Goal: Task Accomplishment & Management: Use online tool/utility

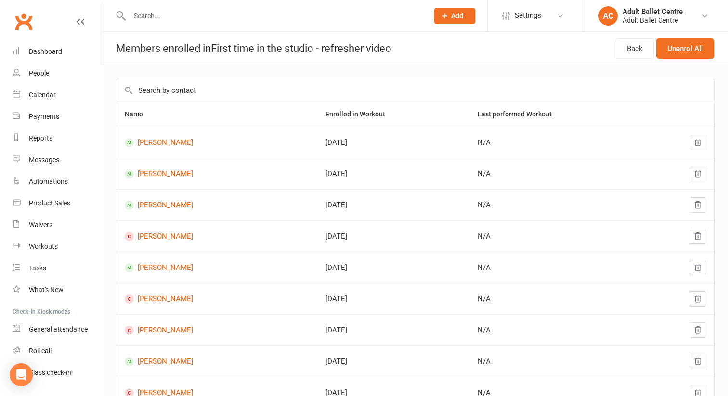
scroll to position [18, 0]
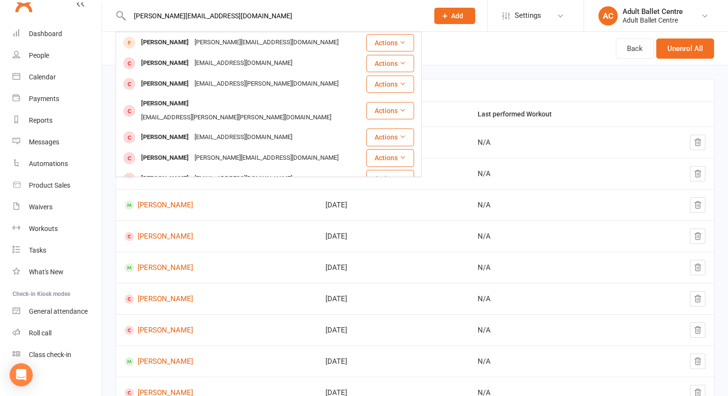
type input "[PERSON_NAME][EMAIL_ADDRESS][DOMAIN_NAME]"
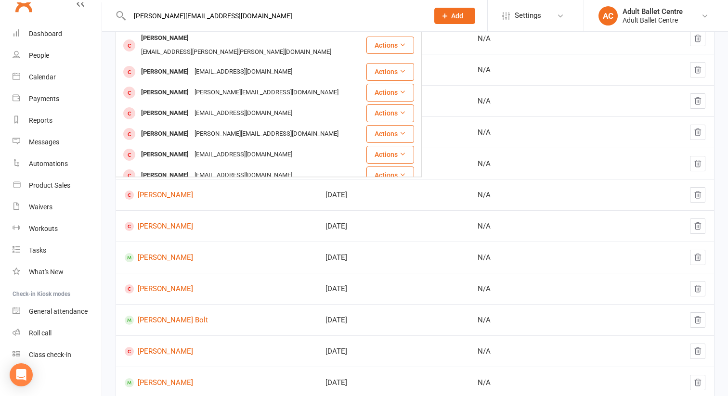
scroll to position [0, 0]
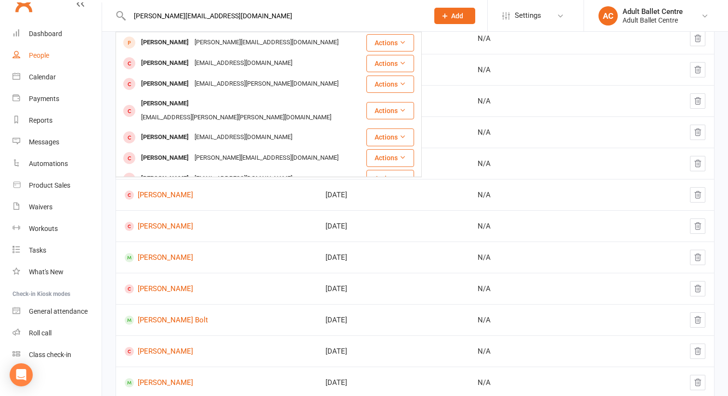
click at [39, 59] on div "People" at bounding box center [39, 56] width 20 height 8
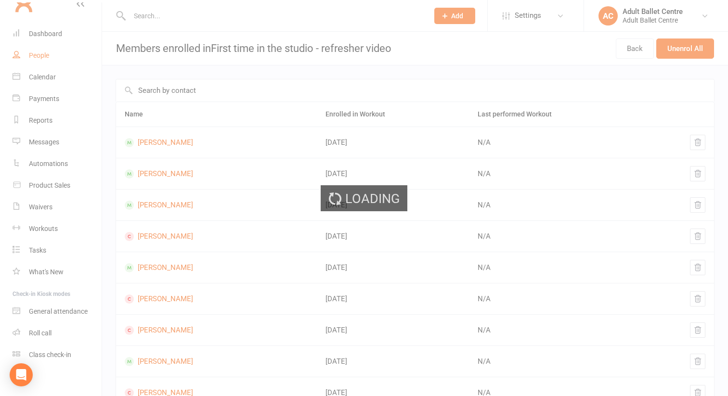
select select "100"
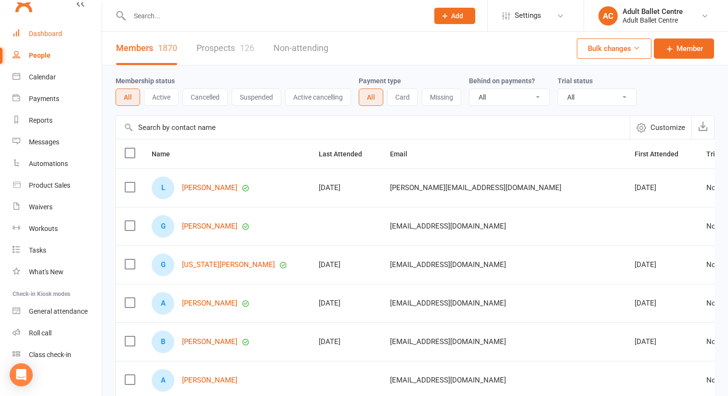
click at [45, 35] on div "Dashboard" at bounding box center [45, 34] width 33 height 8
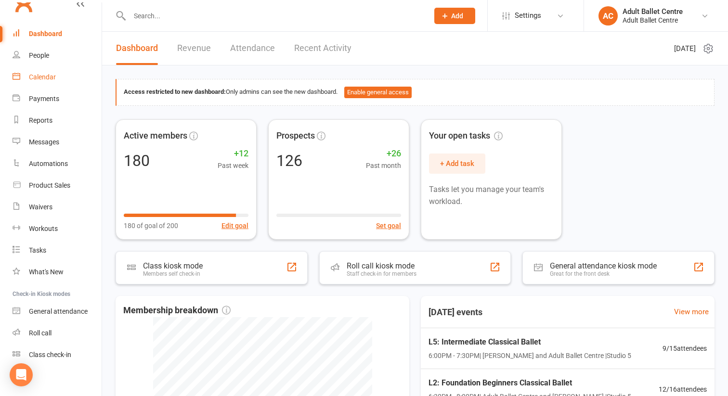
click at [40, 75] on div "Calendar" at bounding box center [42, 77] width 27 height 8
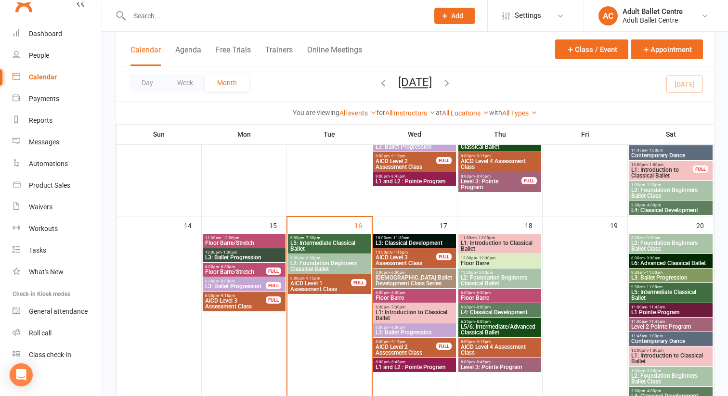
scroll to position [377, 0]
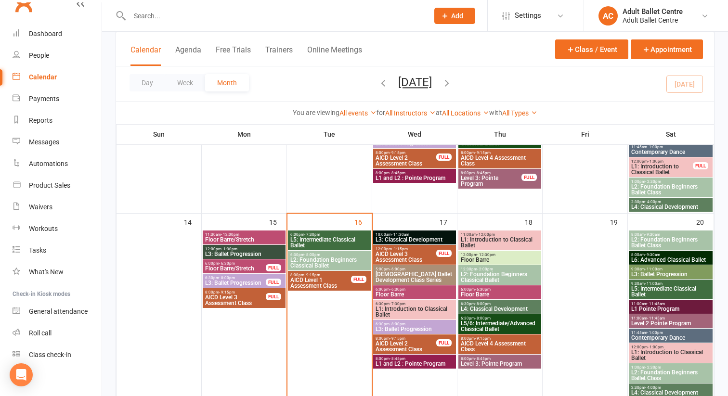
click at [336, 241] on span "L5: Intermediate Classical Ballet" at bounding box center [329, 243] width 79 height 12
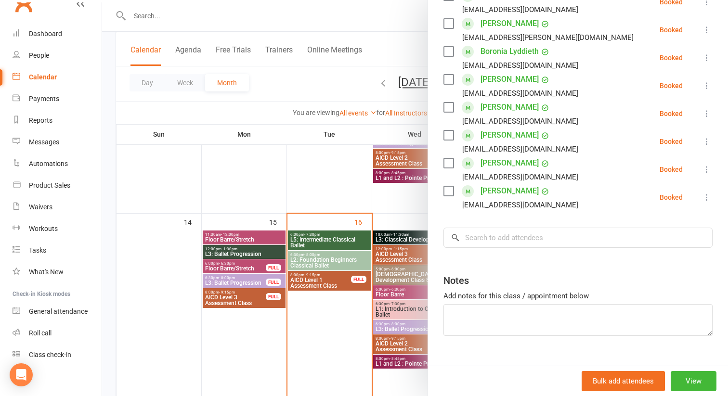
scroll to position [237, 0]
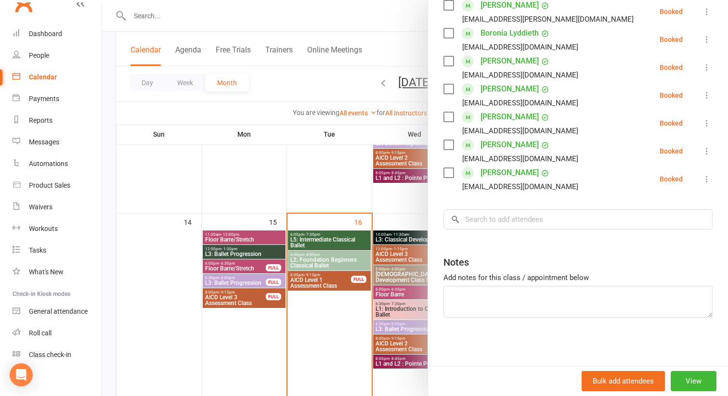
click at [329, 262] on div at bounding box center [415, 198] width 626 height 396
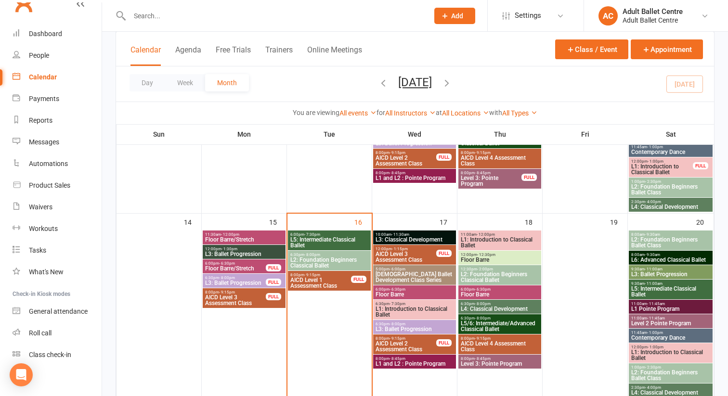
click at [329, 262] on span "L2: Foundation Beginners Classical Ballet" at bounding box center [329, 263] width 79 height 12
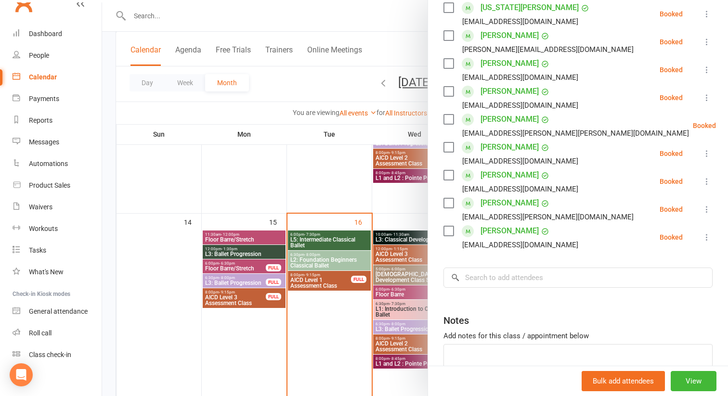
scroll to position [271, 0]
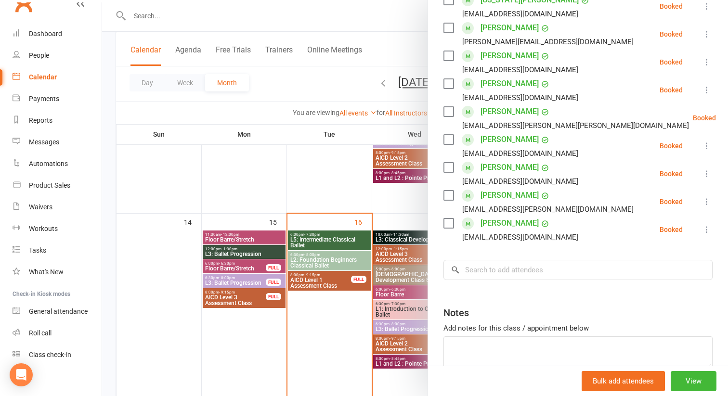
click at [315, 278] on div at bounding box center [415, 198] width 626 height 396
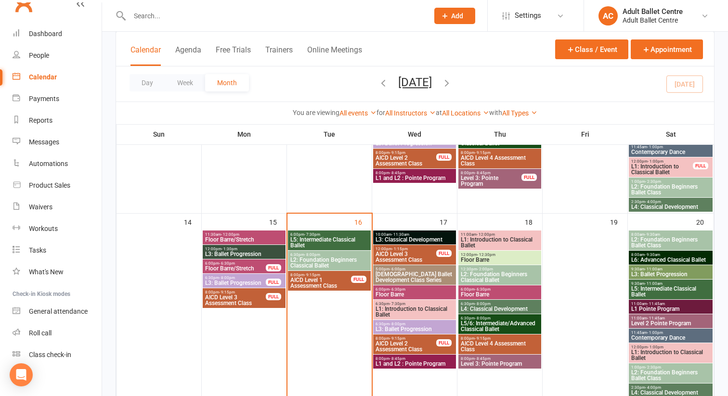
click at [315, 278] on span "AICD Level 1 Assessment Class" at bounding box center [321, 283] width 62 height 12
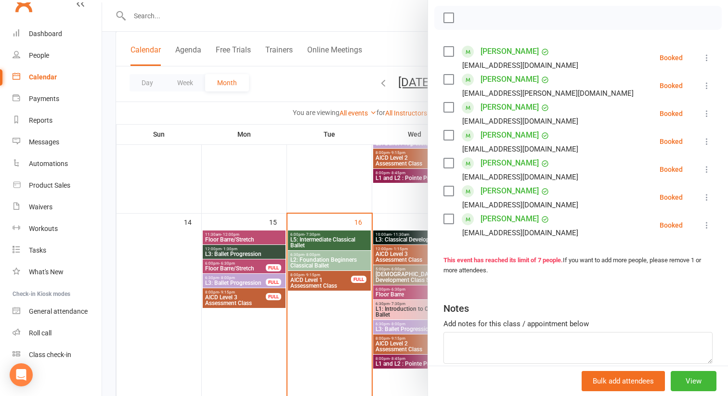
scroll to position [182, 0]
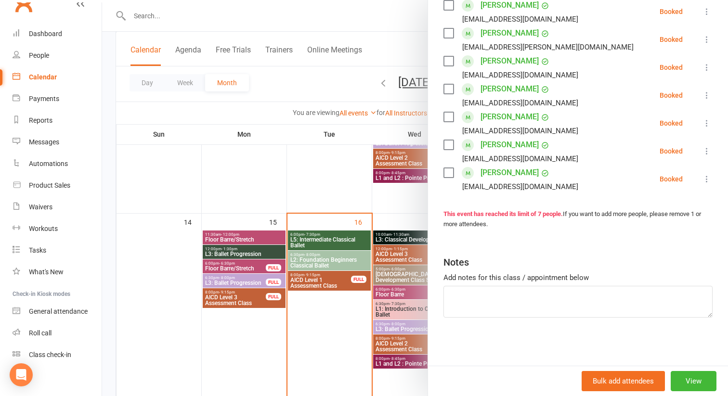
click at [346, 329] on div at bounding box center [415, 198] width 626 height 396
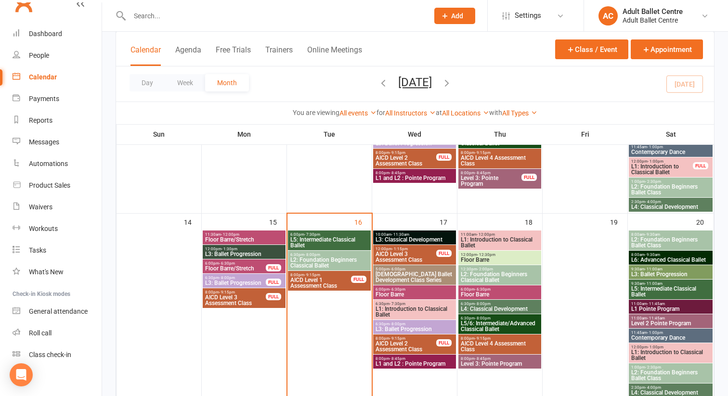
click at [411, 237] on span "L3: Classical Development" at bounding box center [414, 240] width 79 height 6
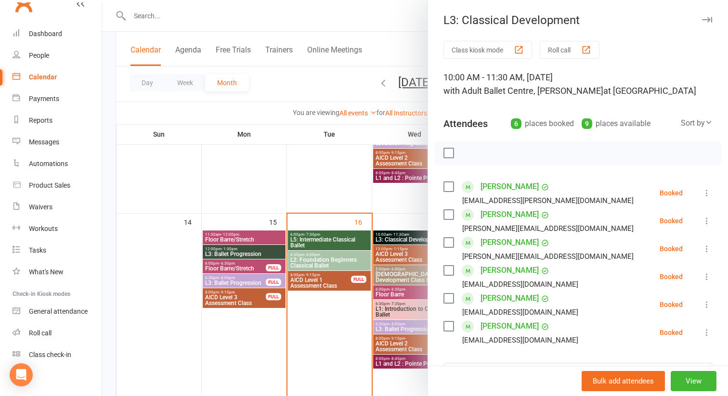
scroll to position [392, 0]
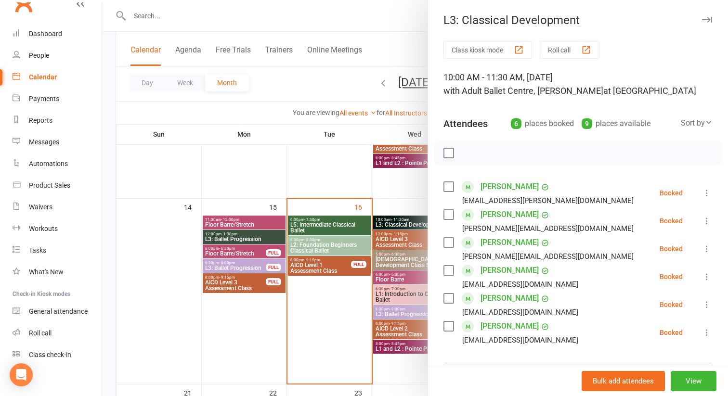
click at [406, 203] on div at bounding box center [415, 198] width 626 height 396
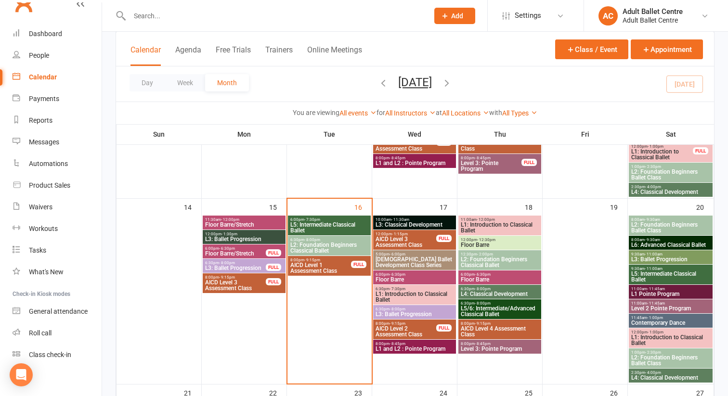
click at [402, 241] on span "AICD Level 3 Assessment Class" at bounding box center [406, 242] width 62 height 12
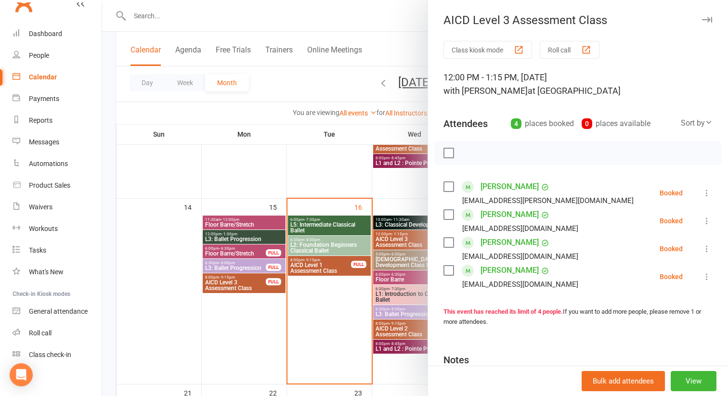
click at [409, 261] on div at bounding box center [415, 198] width 626 height 396
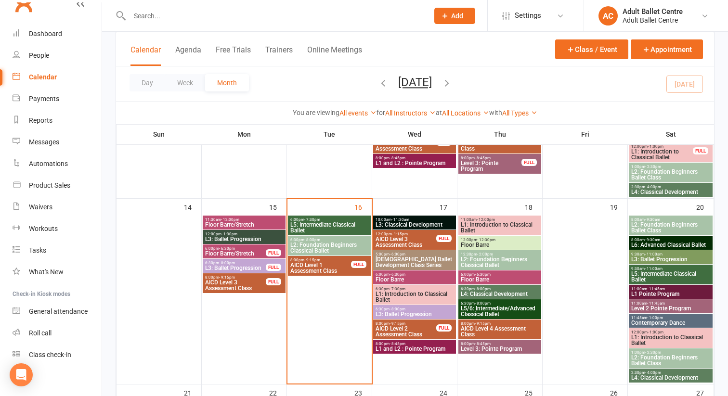
click at [409, 261] on span "[DEMOGRAPHIC_DATA] Ballet Development Class Series" at bounding box center [414, 263] width 79 height 12
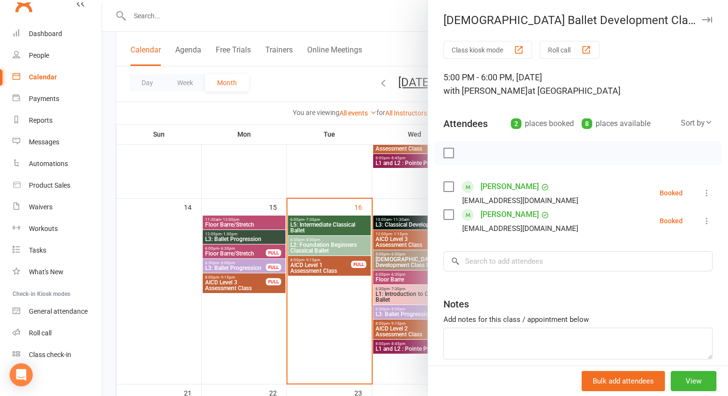
click at [394, 279] on div at bounding box center [415, 198] width 626 height 396
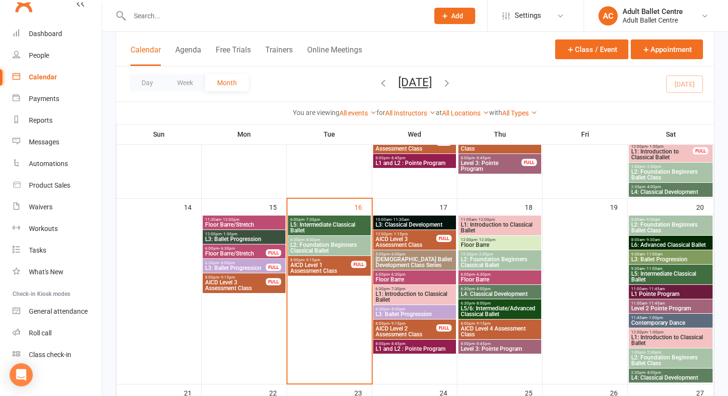
click at [394, 279] on span "Floor Barre" at bounding box center [414, 280] width 79 height 6
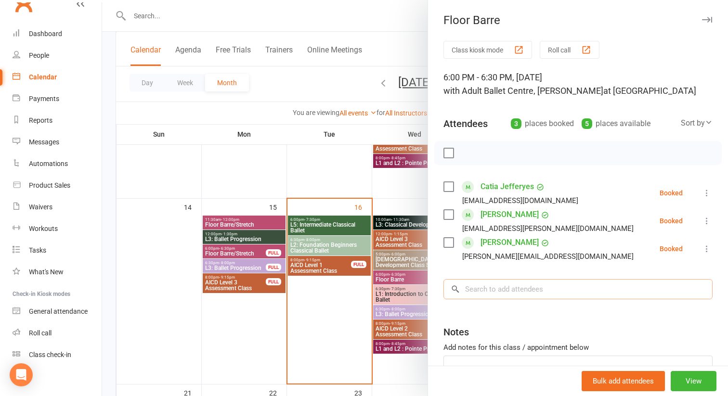
click at [474, 290] on input "search" at bounding box center [578, 289] width 269 height 20
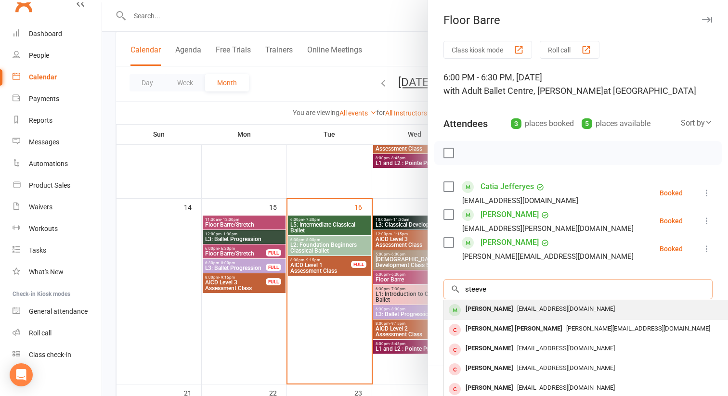
type input "steeve"
click at [484, 307] on div "[PERSON_NAME]" at bounding box center [489, 309] width 55 height 14
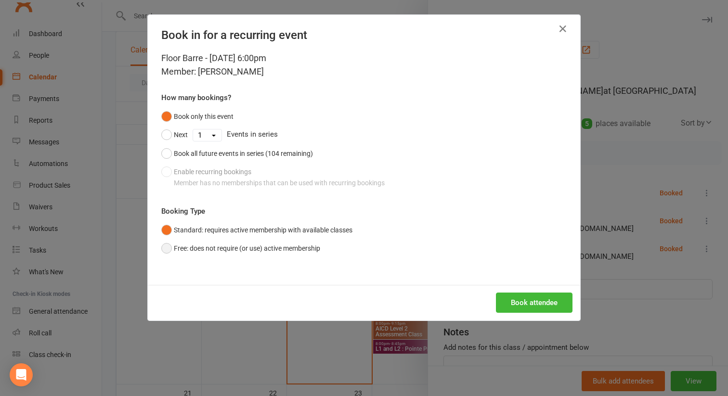
click at [168, 248] on button "Free: does not require (or use) active membership" at bounding box center [240, 248] width 159 height 18
click at [536, 299] on button "Book attendee" at bounding box center [534, 303] width 77 height 20
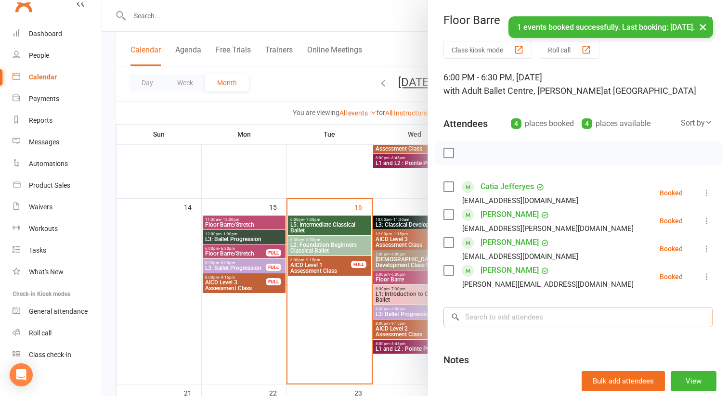
click at [487, 311] on input "search" at bounding box center [578, 317] width 269 height 20
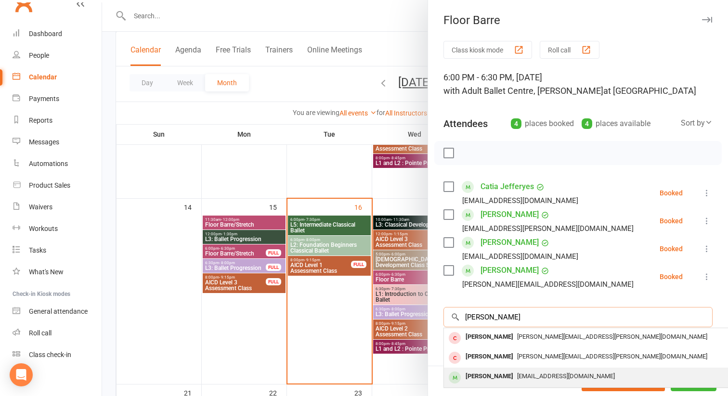
type input "[PERSON_NAME]"
click at [493, 379] on div "[PERSON_NAME]" at bounding box center [489, 377] width 55 height 14
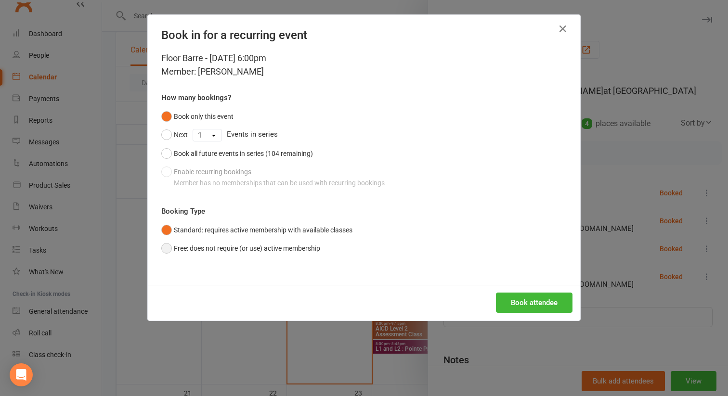
click at [167, 250] on button "Free: does not require (or use) active membership" at bounding box center [240, 248] width 159 height 18
click at [528, 305] on button "Book attendee" at bounding box center [534, 303] width 77 height 20
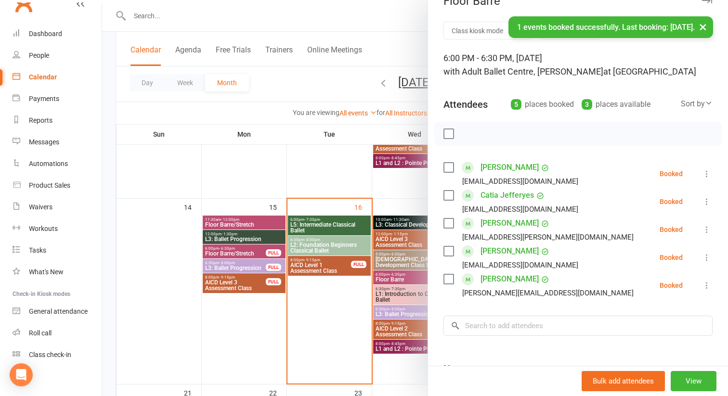
scroll to position [5, 0]
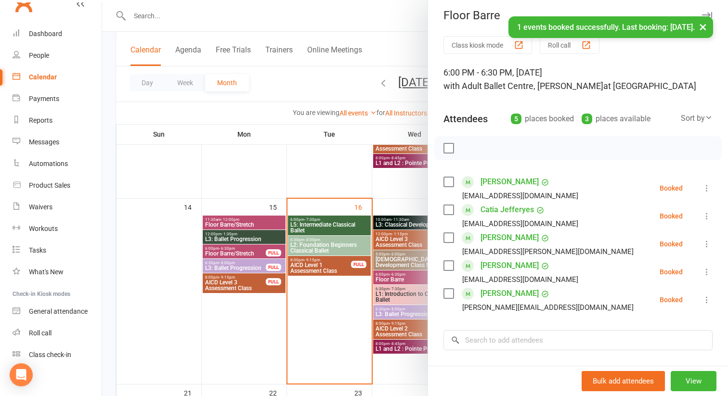
click at [324, 338] on div at bounding box center [415, 198] width 626 height 396
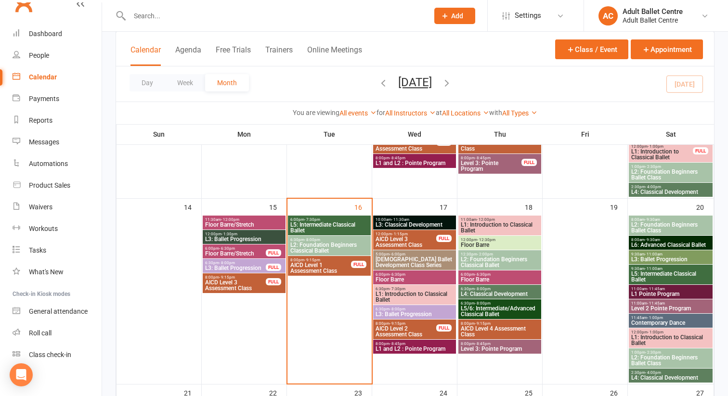
click at [416, 296] on span "L1: Introduction to Classical Ballet" at bounding box center [414, 297] width 79 height 12
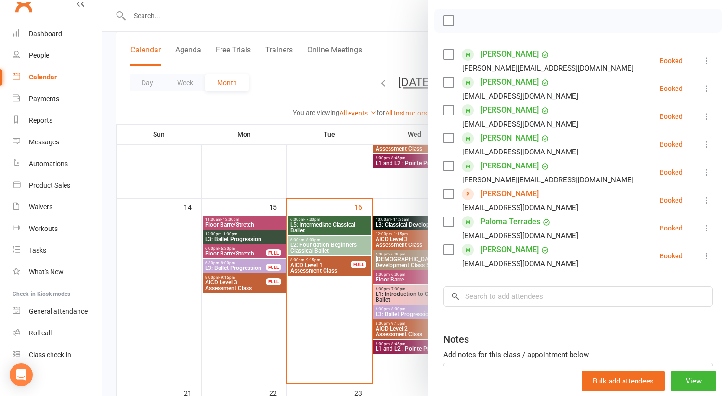
scroll to position [157, 0]
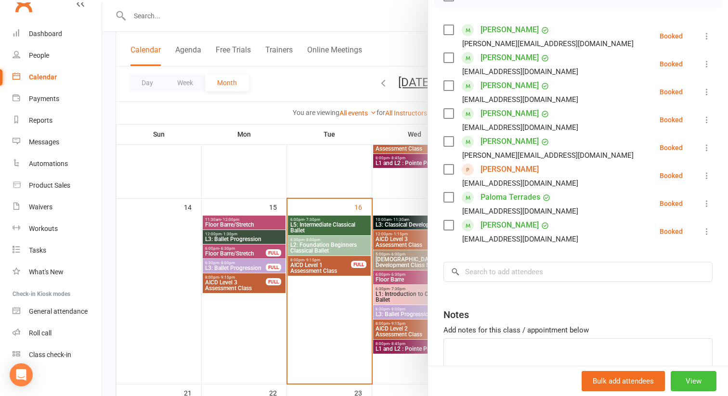
click at [692, 382] on button "View" at bounding box center [694, 381] width 46 height 20
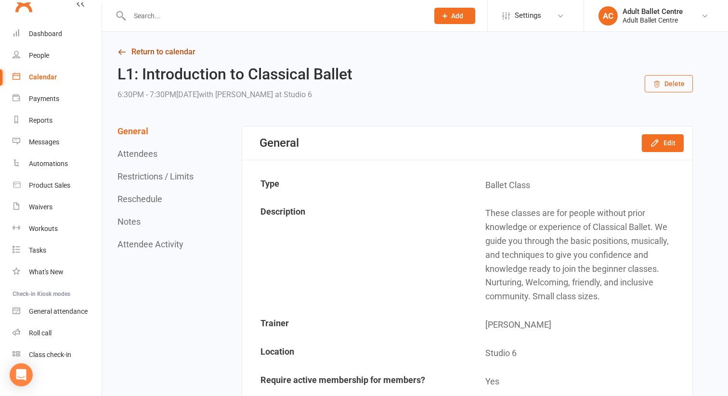
click at [182, 50] on link "Return to calendar" at bounding box center [406, 51] width 576 height 13
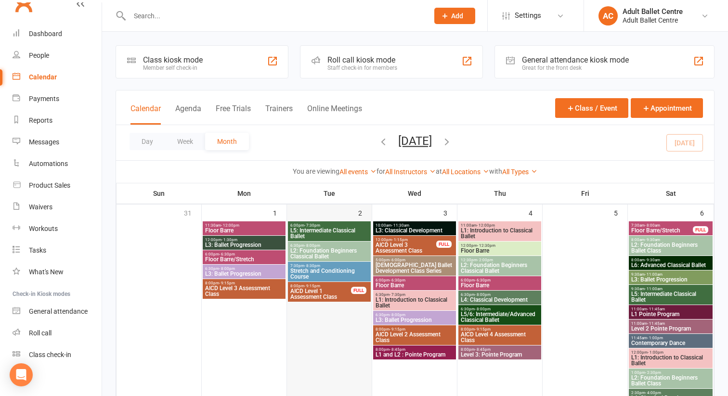
scroll to position [25, 0]
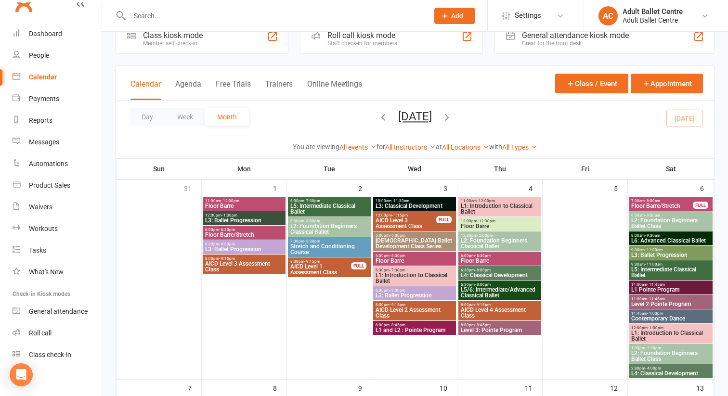
click at [393, 294] on span "L3: Ballet Progression" at bounding box center [414, 296] width 79 height 6
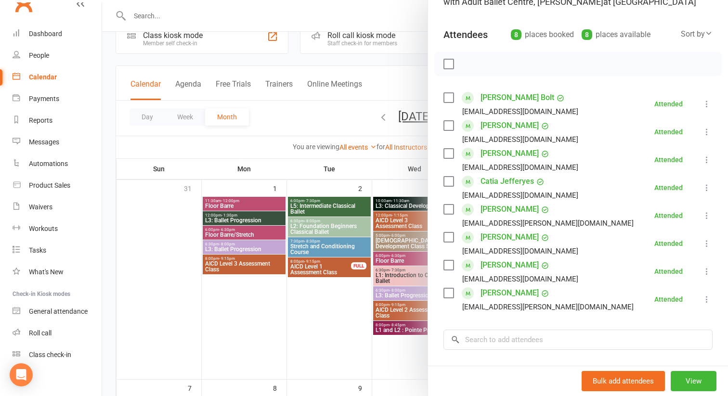
scroll to position [90, 0]
click at [399, 311] on div at bounding box center [415, 198] width 626 height 396
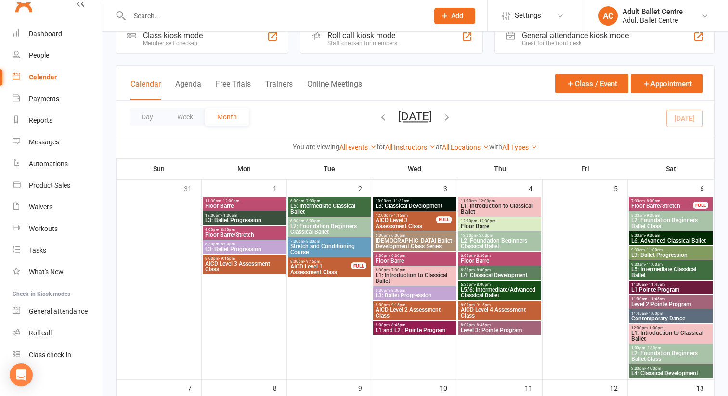
click at [399, 311] on span "AICD Level 2 Assessment Class" at bounding box center [414, 313] width 79 height 12
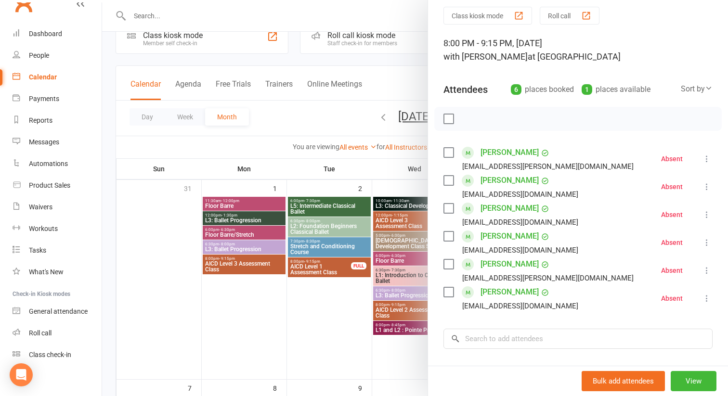
scroll to position [42, 0]
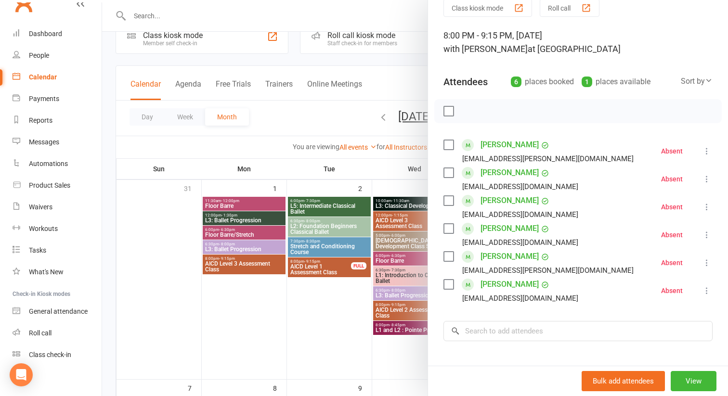
click at [414, 329] on div at bounding box center [415, 198] width 626 height 396
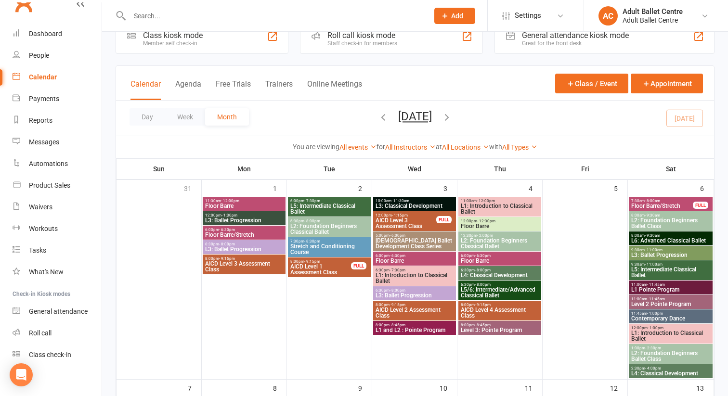
click at [414, 329] on span "L1 and L2 : Pointe Program" at bounding box center [414, 331] width 79 height 6
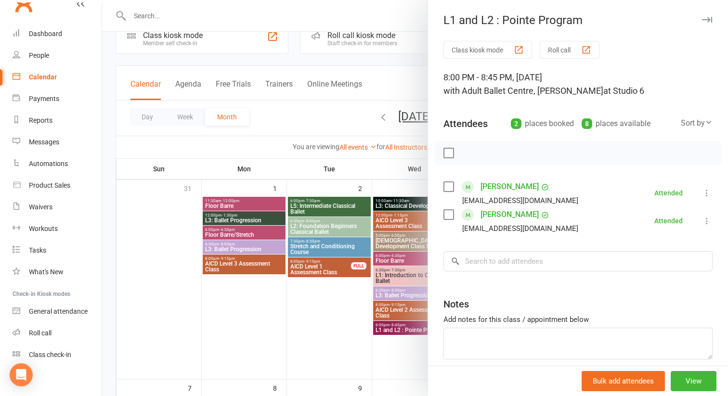
click at [328, 320] on div at bounding box center [415, 198] width 626 height 396
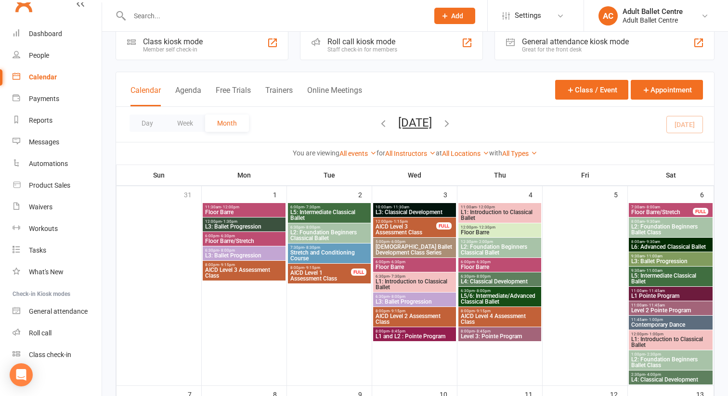
scroll to position [19, 0]
click at [645, 306] on span "11:00am - 11:45am" at bounding box center [671, 305] width 80 height 4
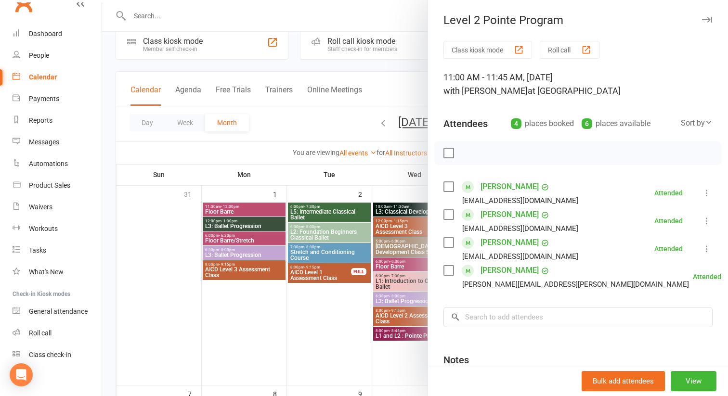
click at [363, 357] on div at bounding box center [415, 198] width 626 height 396
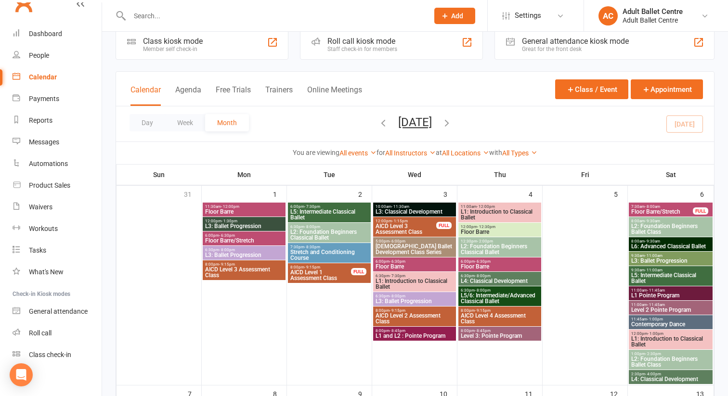
click at [652, 295] on span "L1 Pointe Program" at bounding box center [671, 296] width 80 height 6
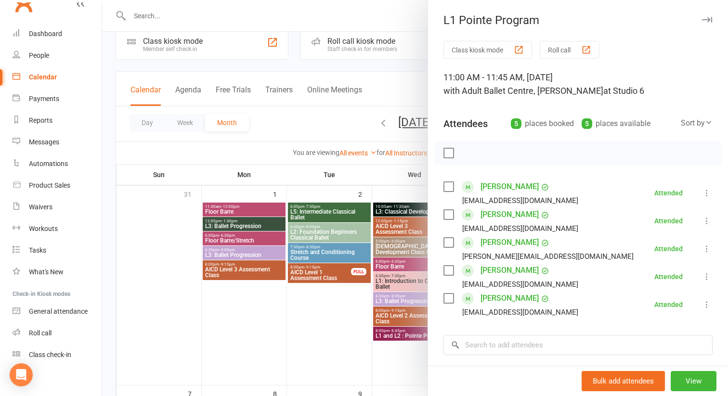
click at [486, 272] on link "[PERSON_NAME]" at bounding box center [510, 270] width 58 height 15
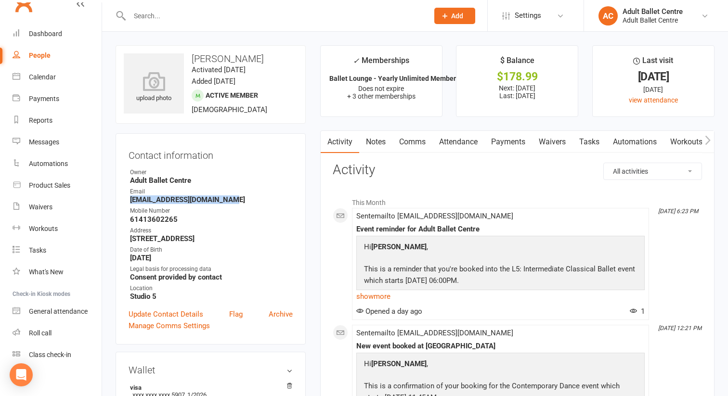
drag, startPoint x: 238, startPoint y: 198, endPoint x: 124, endPoint y: 200, distance: 114.2
click at [124, 200] on div "Contact information Owner Adult Ballet Centre Email [PERSON_NAME][EMAIL_ADDRESS…" at bounding box center [211, 238] width 190 height 211
copy strong "[EMAIL_ADDRESS][DOMAIN_NAME]"
